Goal: Task Accomplishment & Management: Use online tool/utility

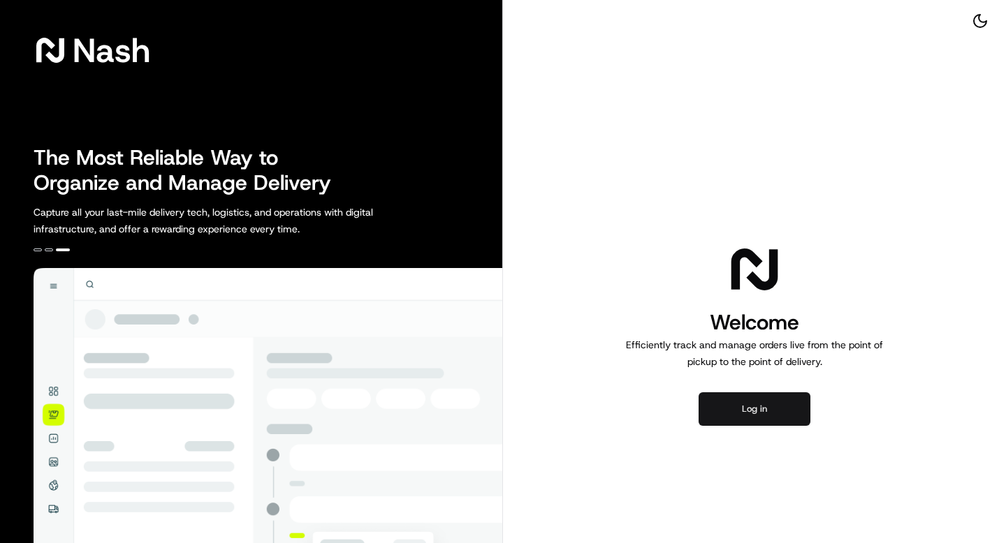
click at [767, 412] on button "Log in" at bounding box center [755, 410] width 112 height 34
